Goal: Find specific page/section: Locate a particular part of the current website

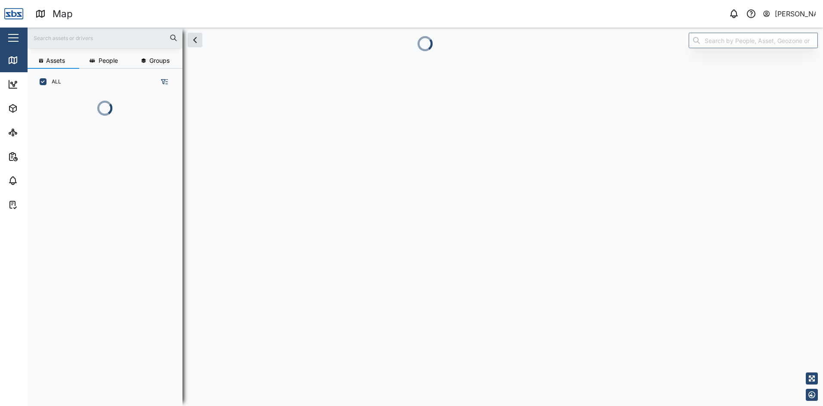
scroll to position [264, 135]
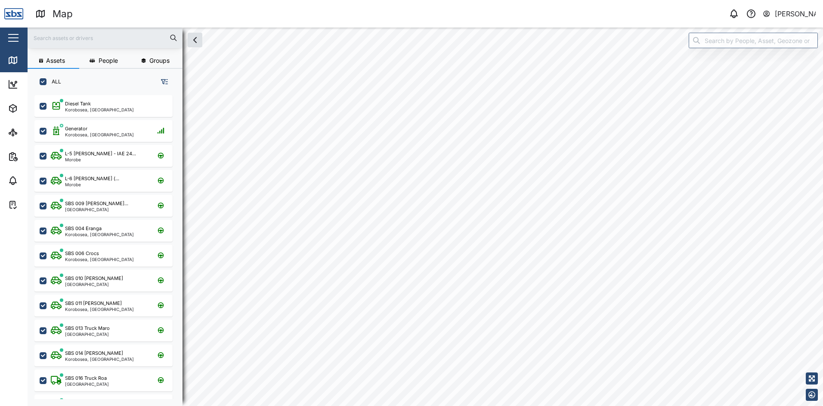
checkbox input "true"
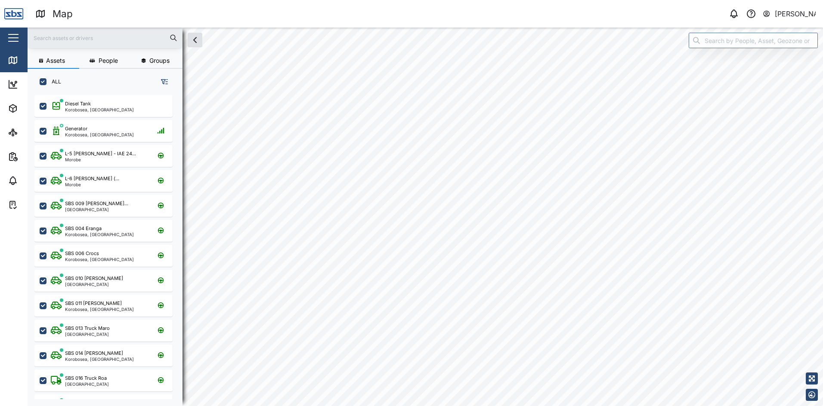
checkbox input "true"
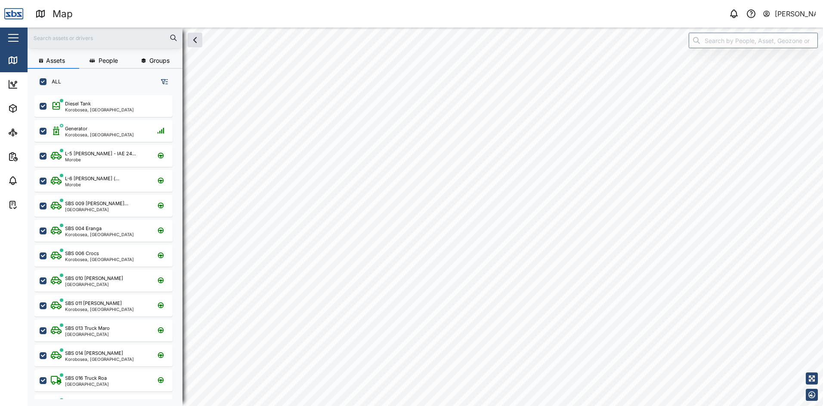
checkbox input "true"
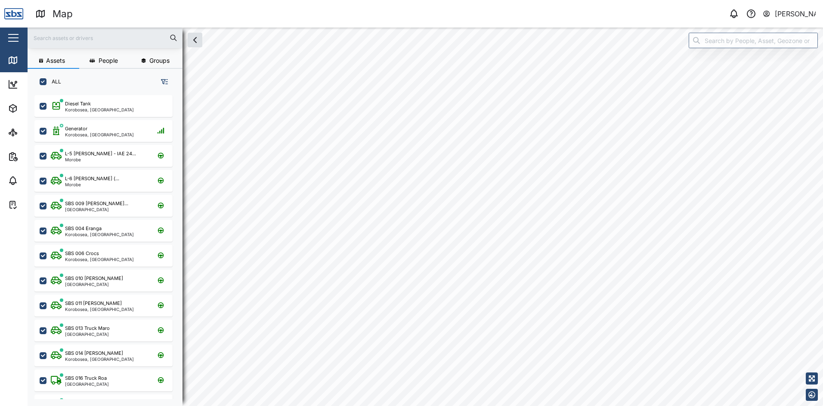
checkbox input "true"
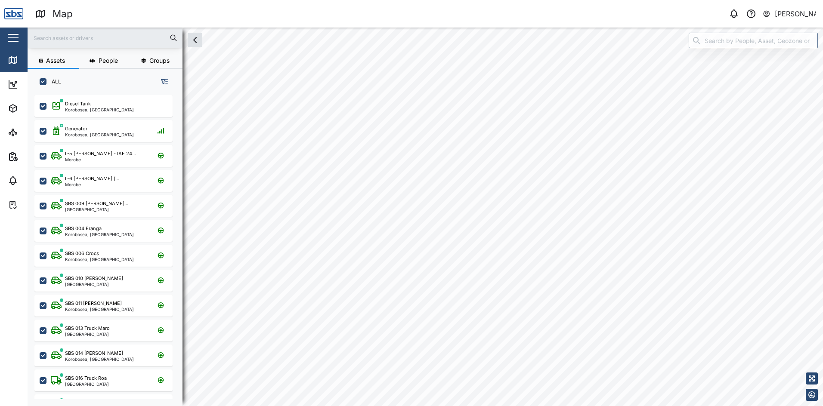
checkbox input "true"
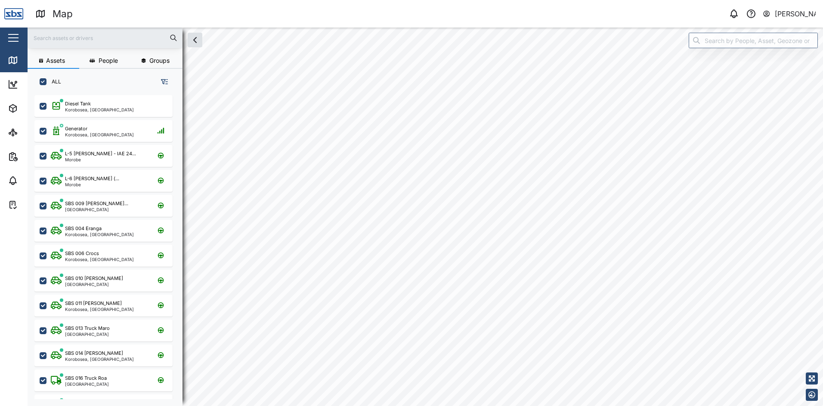
checkbox input "true"
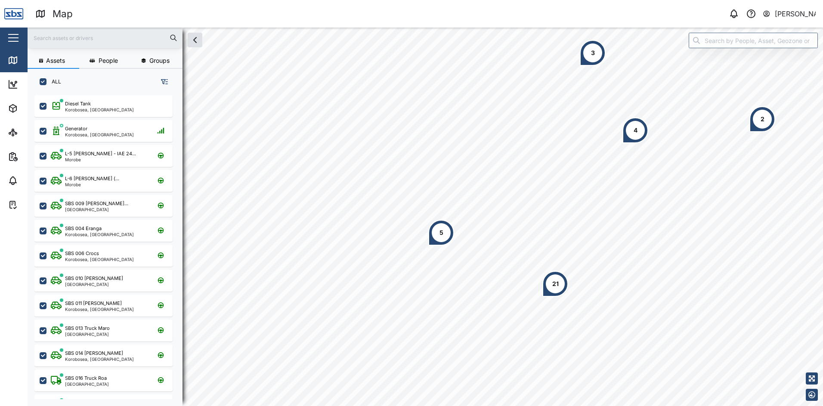
scroll to position [0, 0]
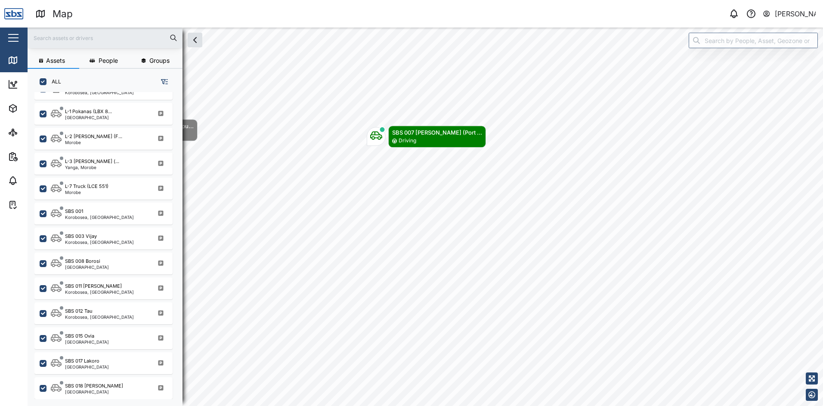
scroll to position [474, 0]
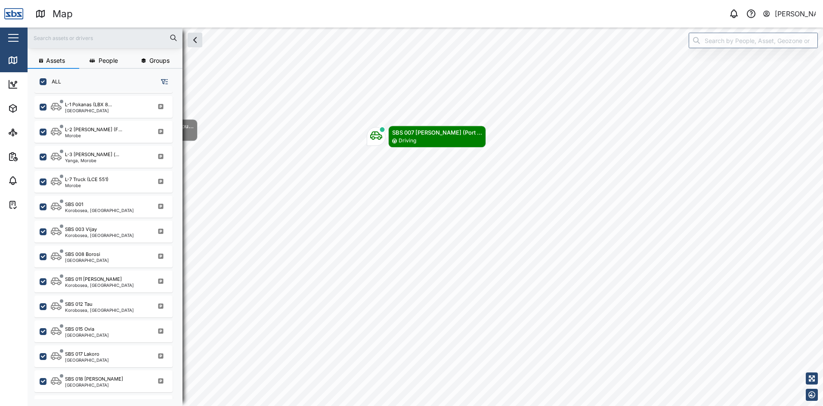
click at [92, 207] on div "SBS 001" at bounding box center [99, 204] width 69 height 7
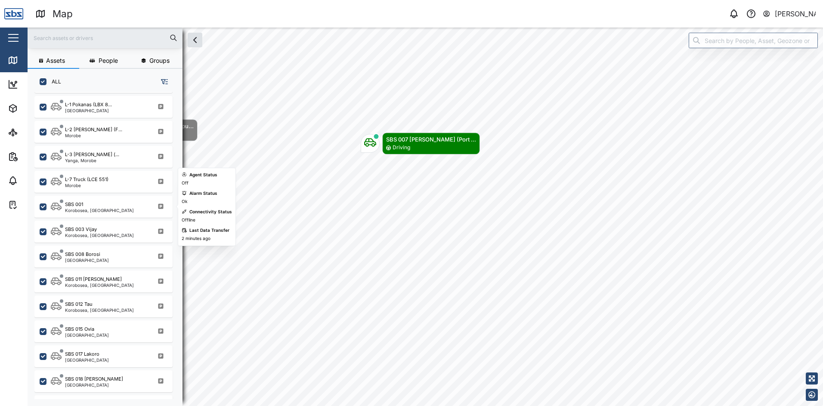
click at [92, 207] on div "SBS 001" at bounding box center [99, 204] width 69 height 7
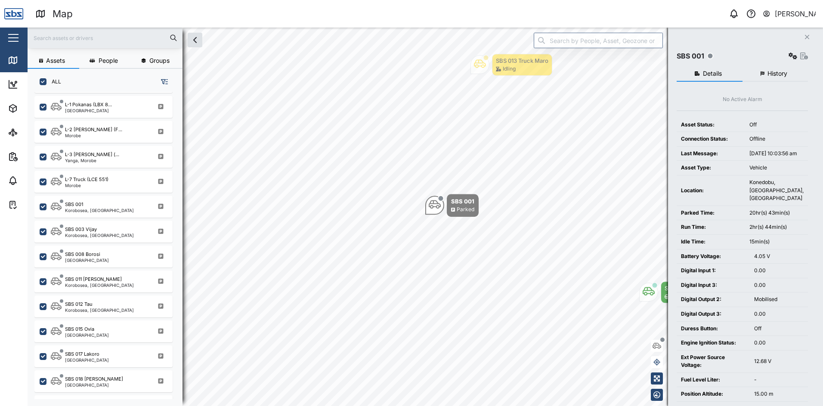
click at [806, 36] on icon "Close" at bounding box center [807, 37] width 5 height 7
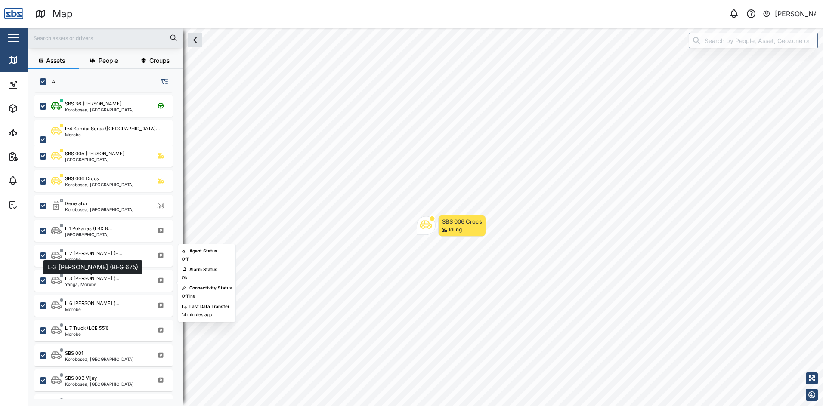
scroll to position [239, 0]
